Goal: Information Seeking & Learning: Learn about a topic

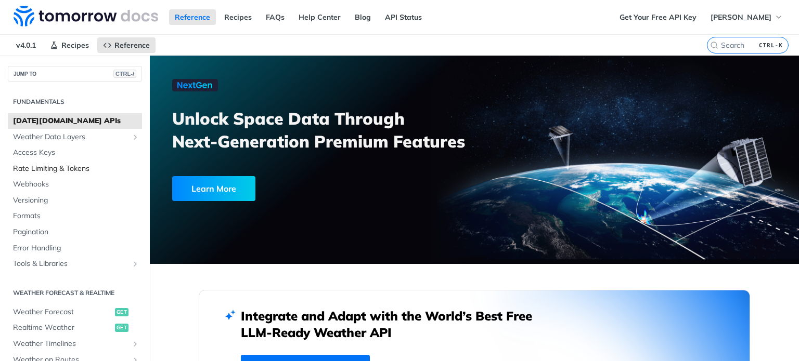
click at [81, 172] on span "Rate Limiting & Tokens" at bounding box center [76, 169] width 126 height 10
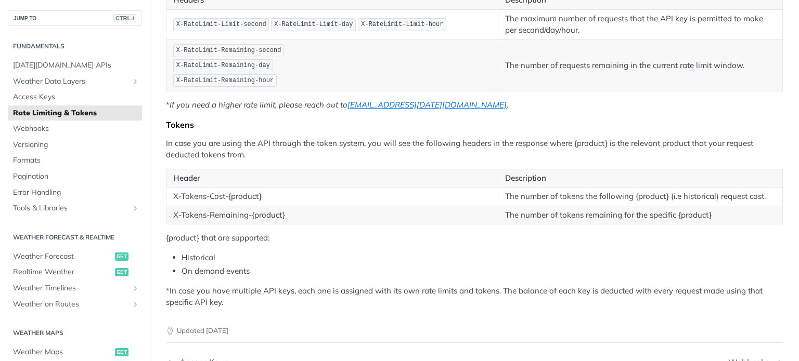
scroll to position [250, 0]
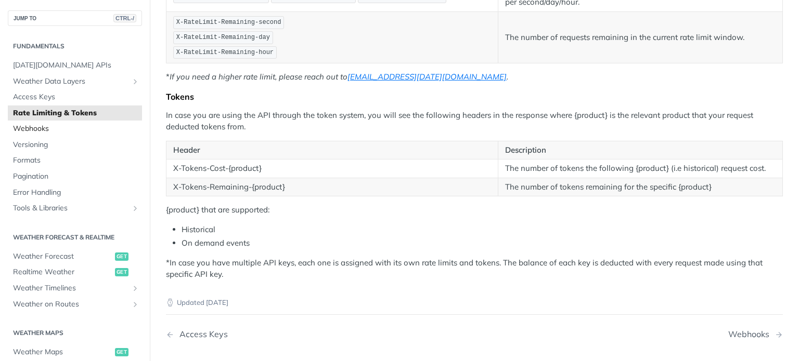
click at [54, 127] on span "Webhooks" at bounding box center [76, 129] width 126 height 10
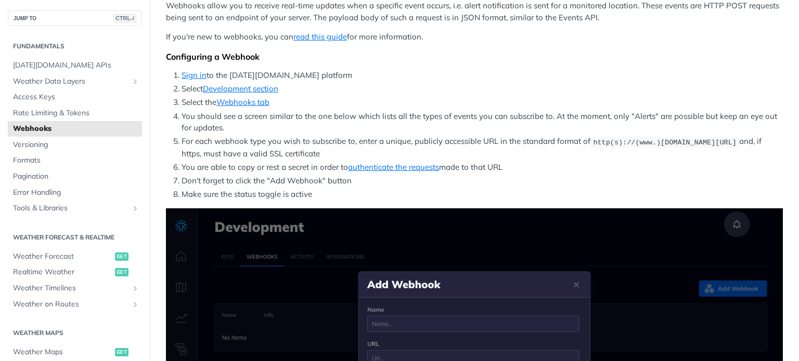
scroll to position [125, 0]
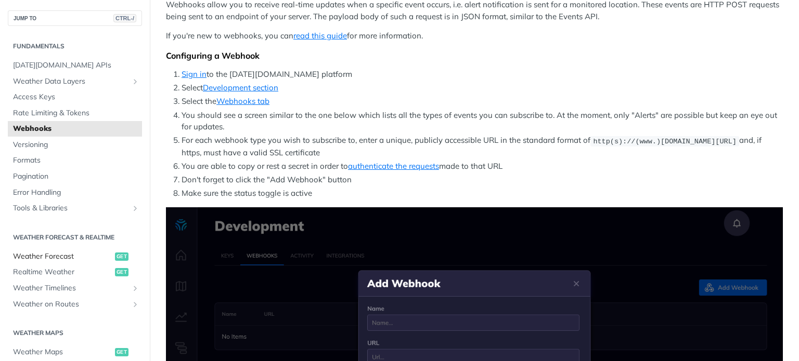
click at [60, 257] on span "Weather Forecast" at bounding box center [62, 257] width 99 height 10
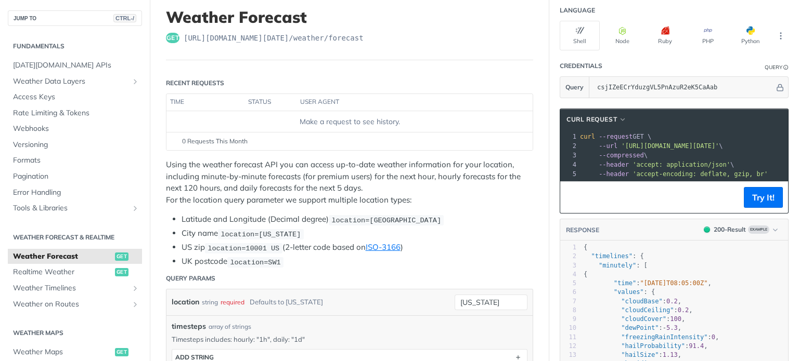
scroll to position [63, 0]
click at [736, 35] on button "Python" at bounding box center [750, 36] width 40 height 30
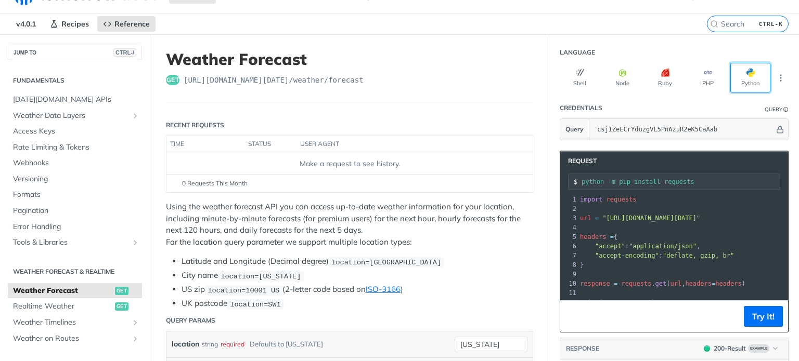
scroll to position [0, 0]
